Goal: Find contact information: Find contact information

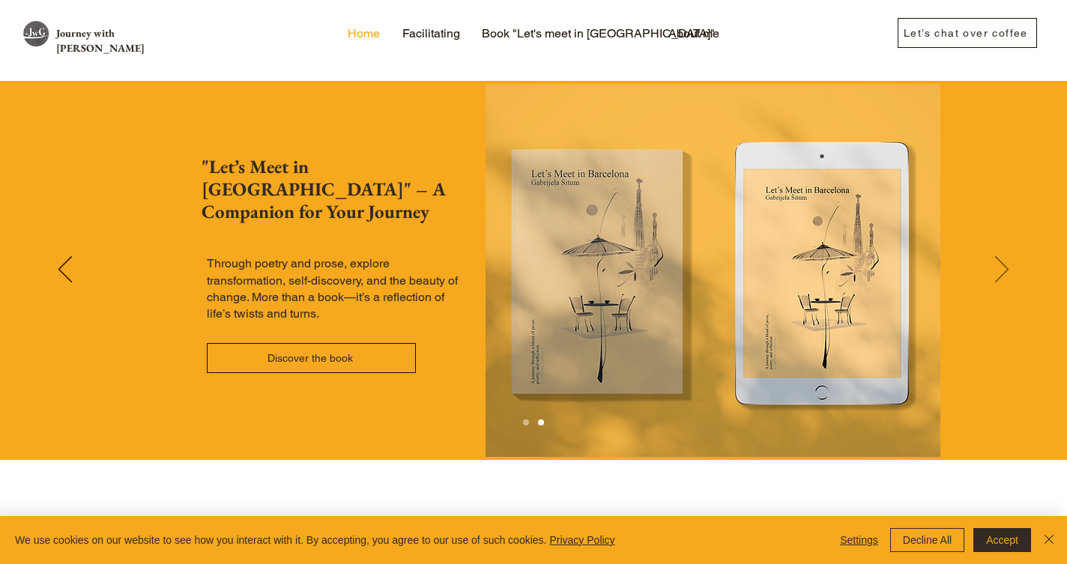
click at [1004, 258] on icon "Next" at bounding box center [1001, 269] width 13 height 26
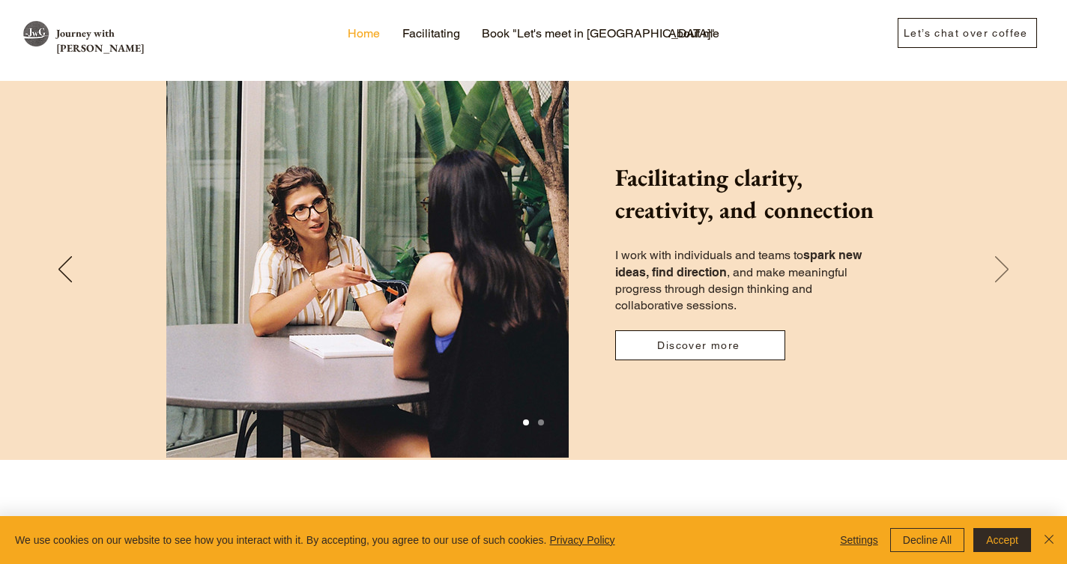
click at [996, 263] on icon "Next" at bounding box center [1001, 269] width 13 height 26
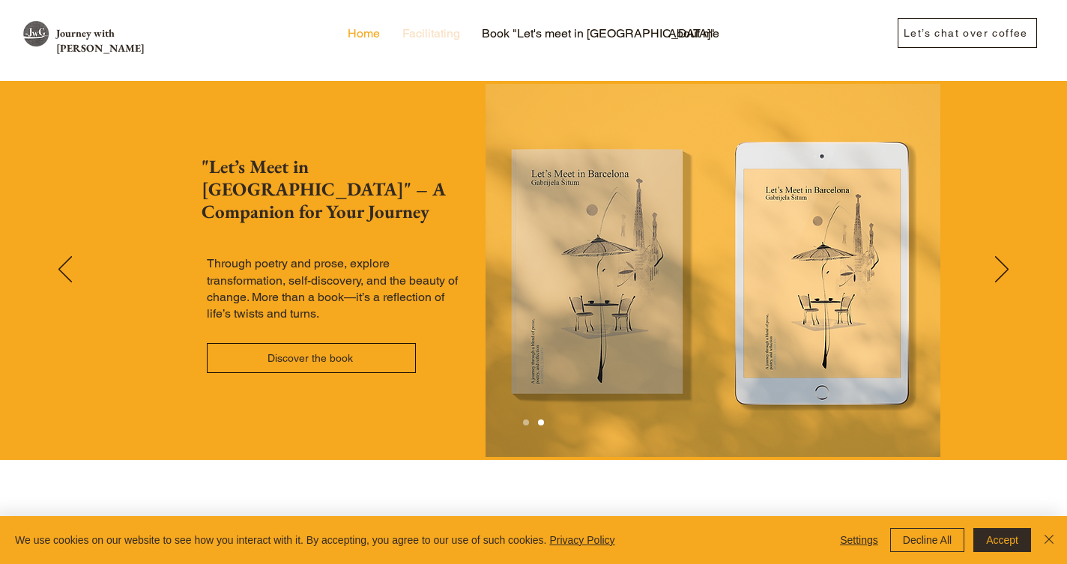
click at [425, 32] on p "Facilitating" at bounding box center [431, 33] width 73 height 22
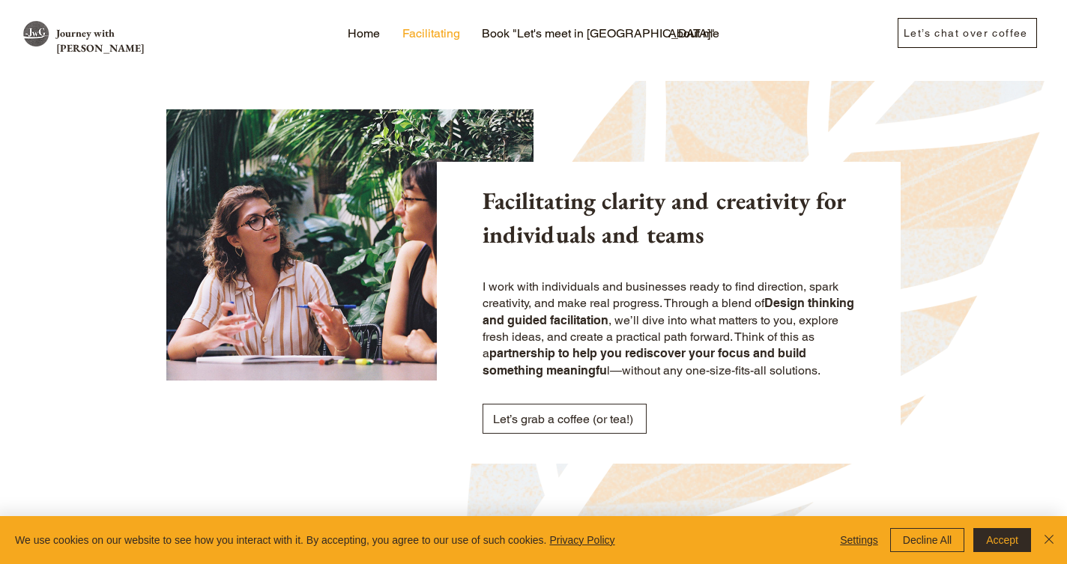
scroll to position [21, 0]
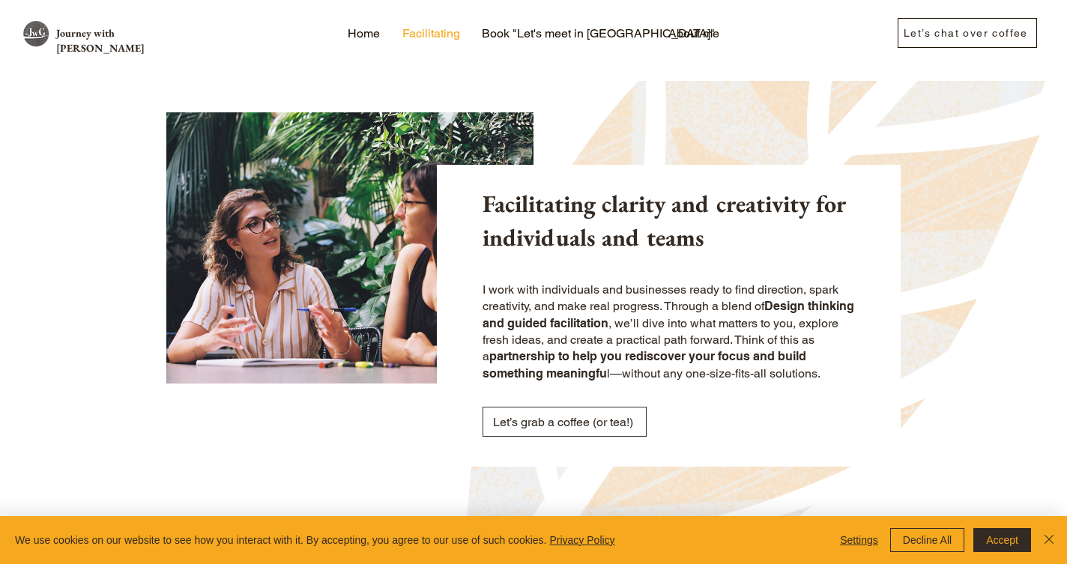
click at [590, 300] on p "I work with individuals and businesses ready to find direction, spark creativit…" at bounding box center [669, 332] width 372 height 100
click at [561, 417] on span "Let’s grab a coffee (or tea!)" at bounding box center [564, 422] width 163 height 28
click at [364, 37] on p "Home" at bounding box center [363, 33] width 47 height 22
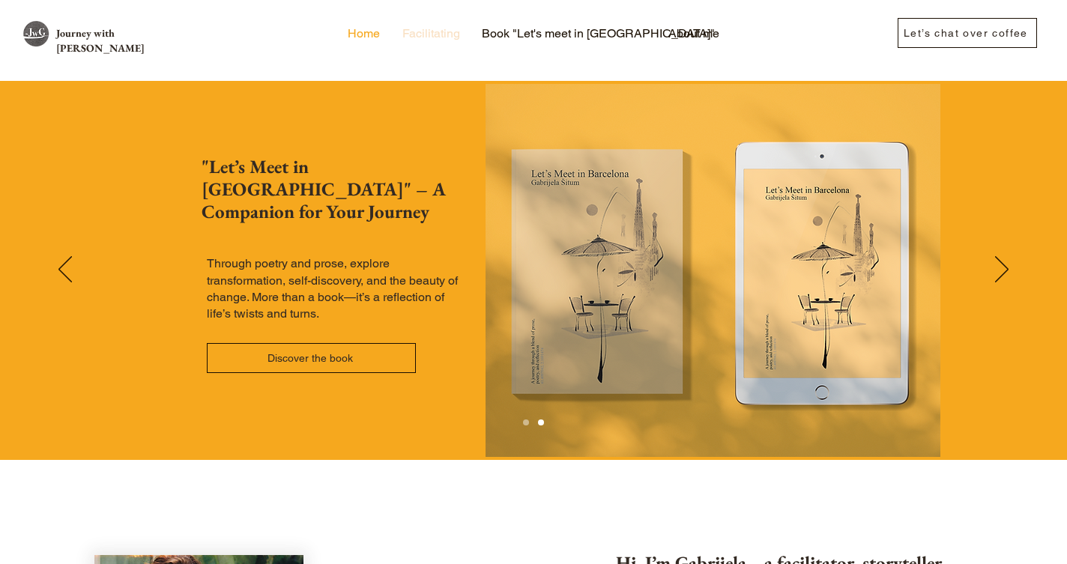
click at [435, 37] on p "Facilitating" at bounding box center [431, 33] width 73 height 22
